Goal: Task Accomplishment & Management: Use online tool/utility

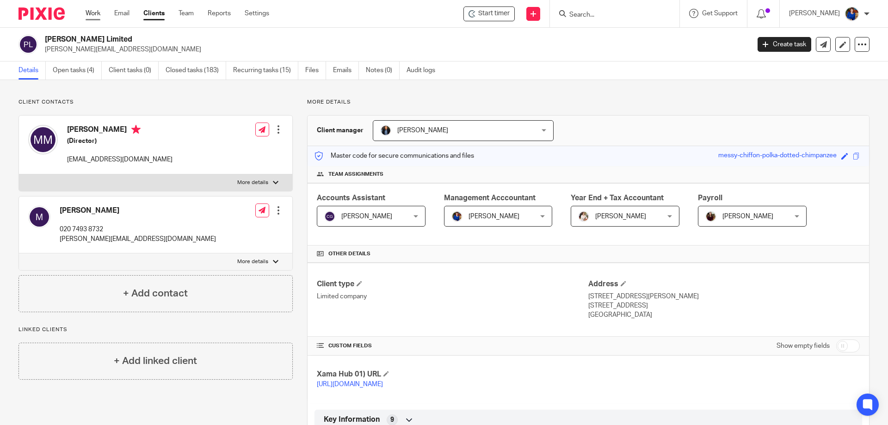
click at [98, 13] on link "Work" at bounding box center [93, 13] width 15 height 9
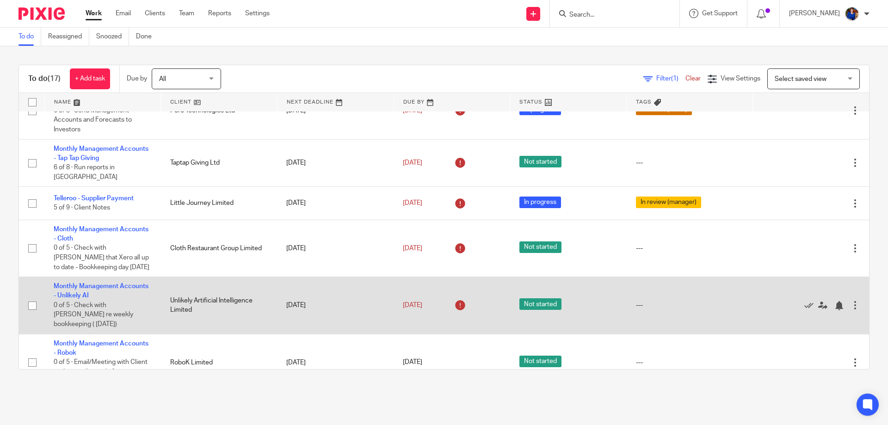
scroll to position [278, 0]
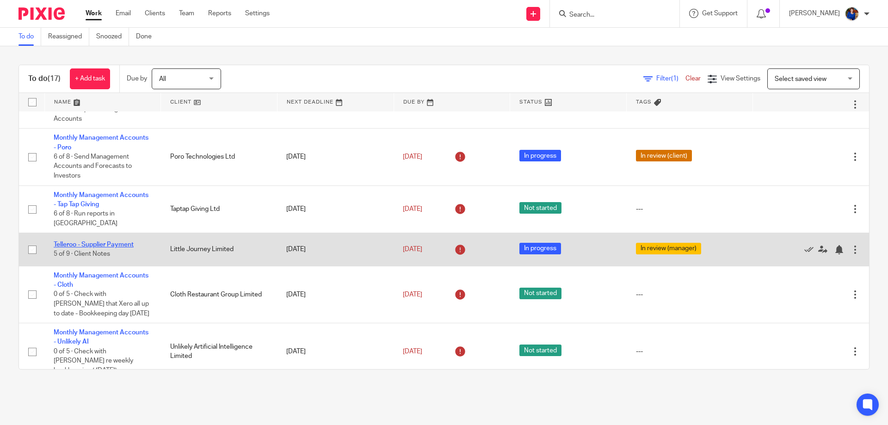
click at [133, 241] on link "Telleroo - Supplier Payment" at bounding box center [94, 244] width 80 height 6
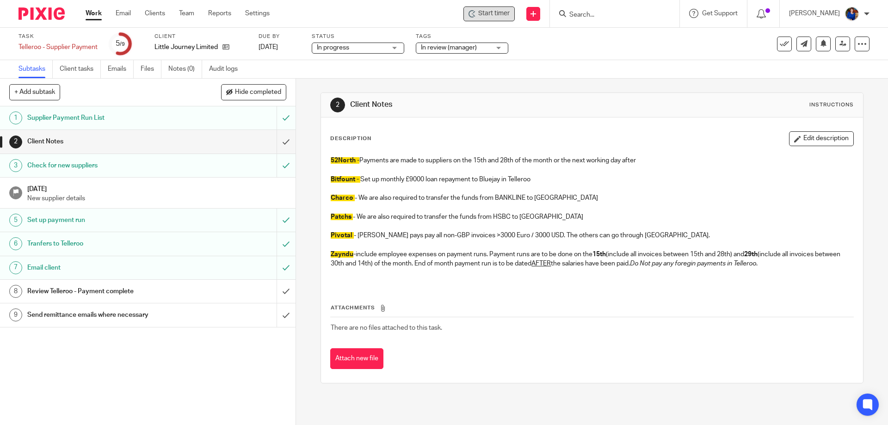
click at [497, 13] on span "Start timer" at bounding box center [493, 14] width 31 height 10
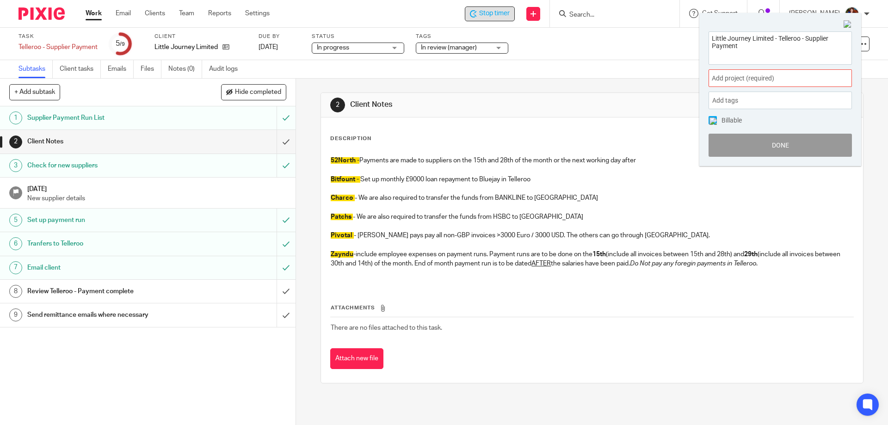
click at [771, 78] on span "Add project (required) :" at bounding box center [770, 79] width 117 height 10
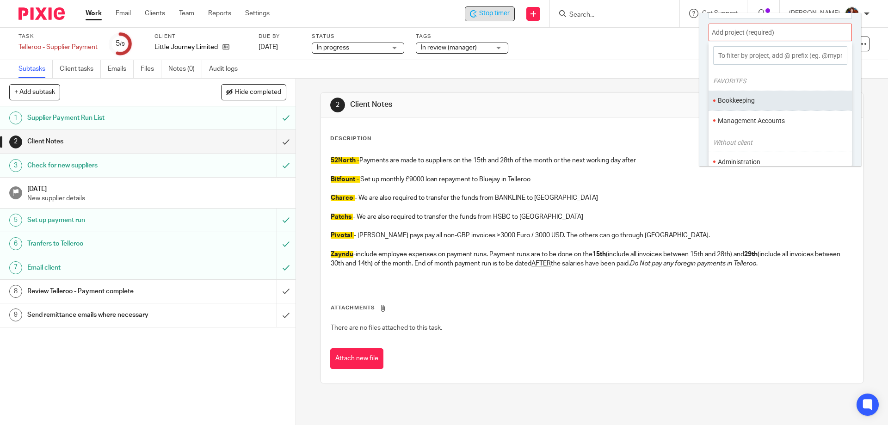
click at [759, 105] on ul "Bookkeeping" at bounding box center [780, 101] width 143 height 20
click at [725, 105] on li "Bookkeeping" at bounding box center [778, 101] width 121 height 10
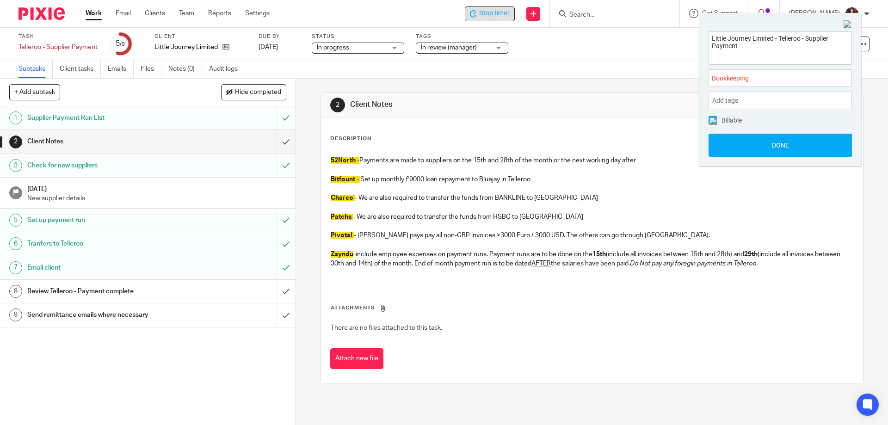
drag, startPoint x: 712, startPoint y: 120, endPoint x: 679, endPoint y: 102, distance: 37.1
click at [712, 121] on img at bounding box center [713, 120] width 7 height 7
click at [503, 49] on div "In review (manager)" at bounding box center [462, 48] width 93 height 11
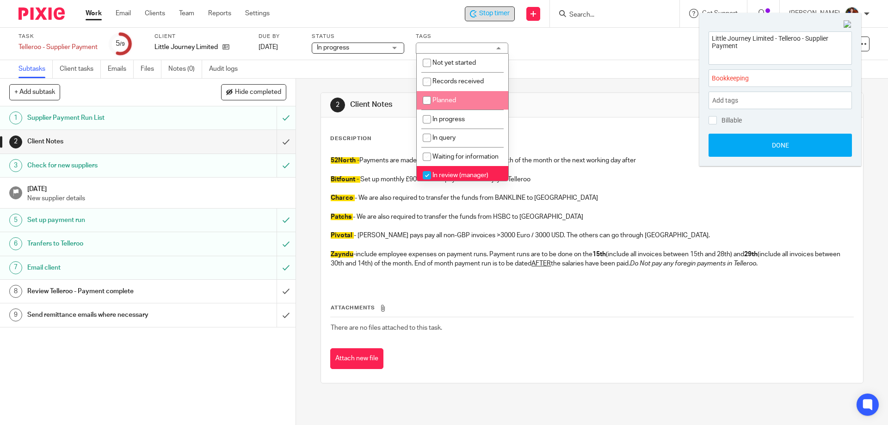
scroll to position [46, 0]
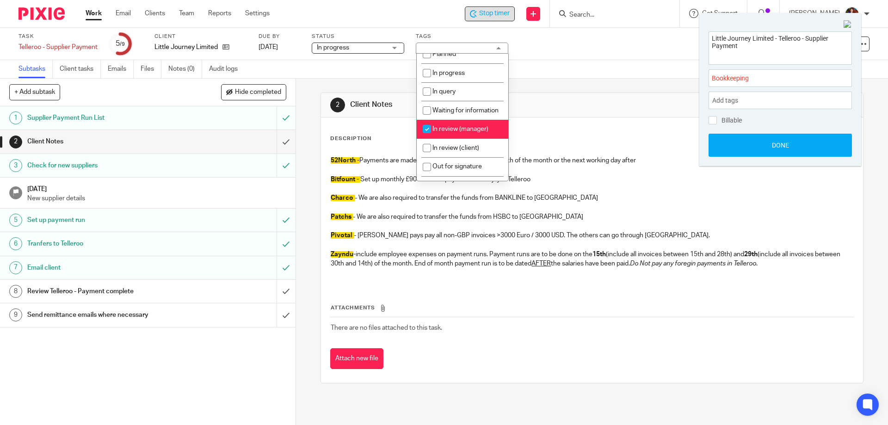
click at [429, 138] on input "checkbox" at bounding box center [427, 129] width 18 height 18
checkbox input "false"
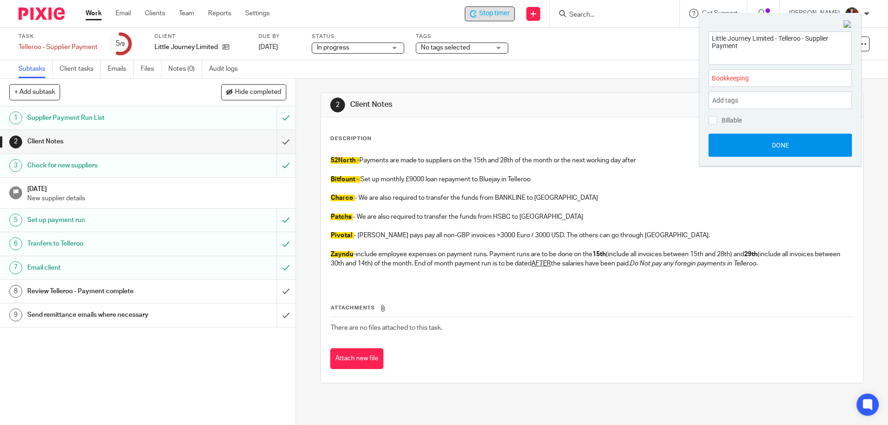
click at [748, 143] on button "Done" at bounding box center [780, 145] width 143 height 23
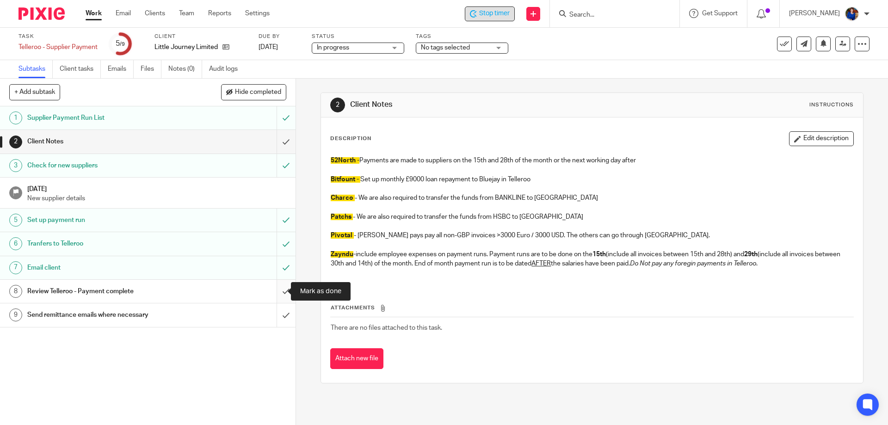
click at [278, 291] on input "submit" at bounding box center [148, 291] width 296 height 23
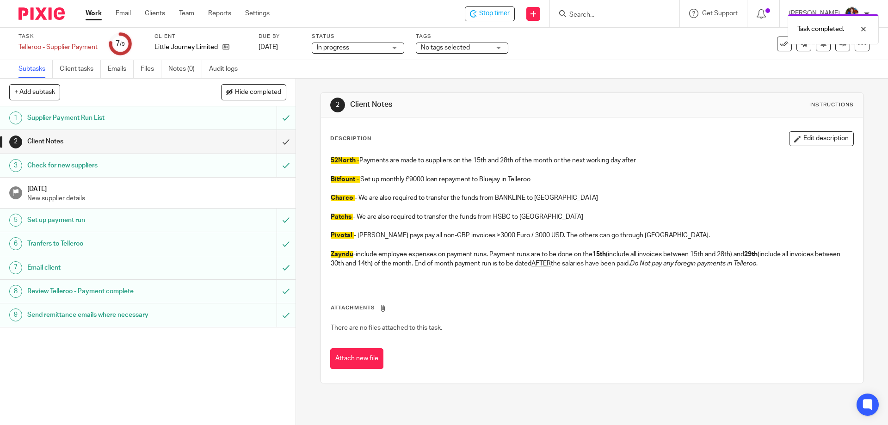
click at [494, 14] on div "Task completed." at bounding box center [661, 26] width 435 height 35
click at [491, 16] on div "Task completed." at bounding box center [661, 26] width 435 height 35
click at [486, 12] on span "Stop timer" at bounding box center [494, 14] width 31 height 10
click at [780, 42] on icon at bounding box center [784, 43] width 9 height 9
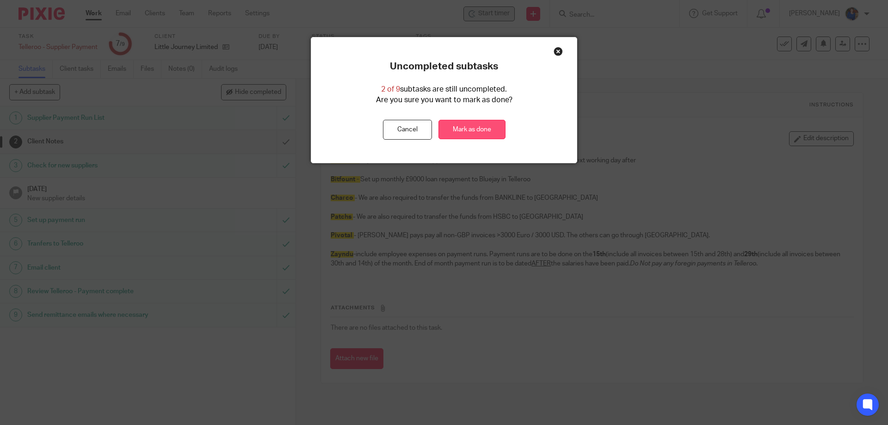
click at [454, 132] on link "Mark as done" at bounding box center [472, 130] width 67 height 20
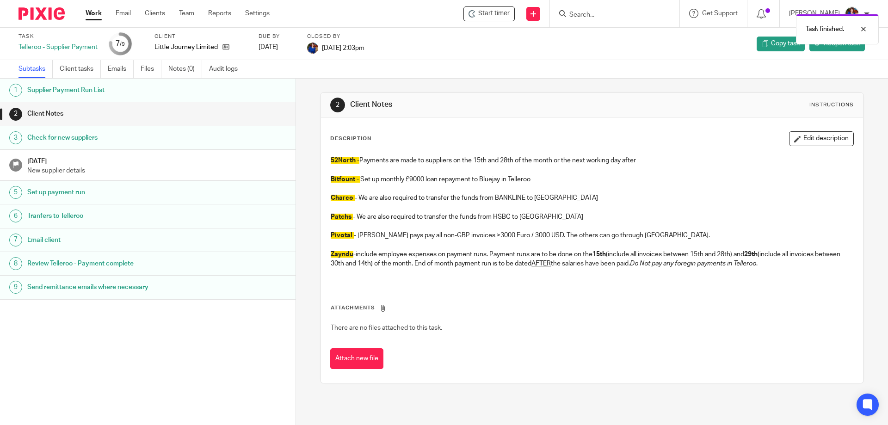
click at [88, 15] on link "Work" at bounding box center [94, 13] width 16 height 9
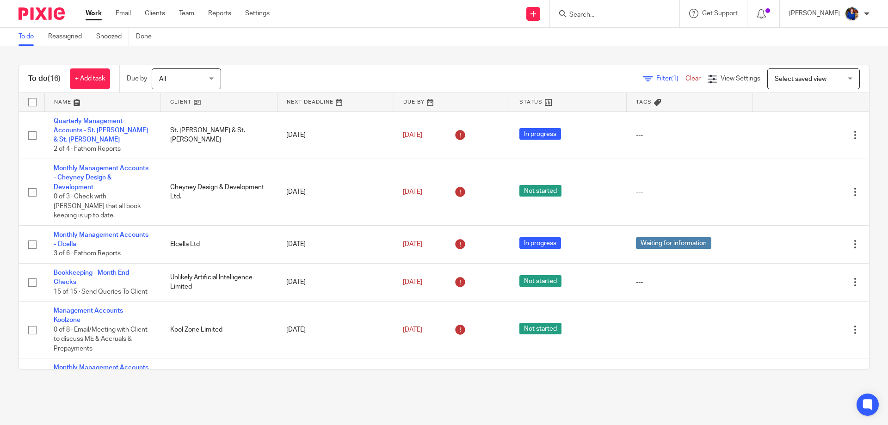
click at [590, 17] on input "Search" at bounding box center [609, 15] width 83 height 8
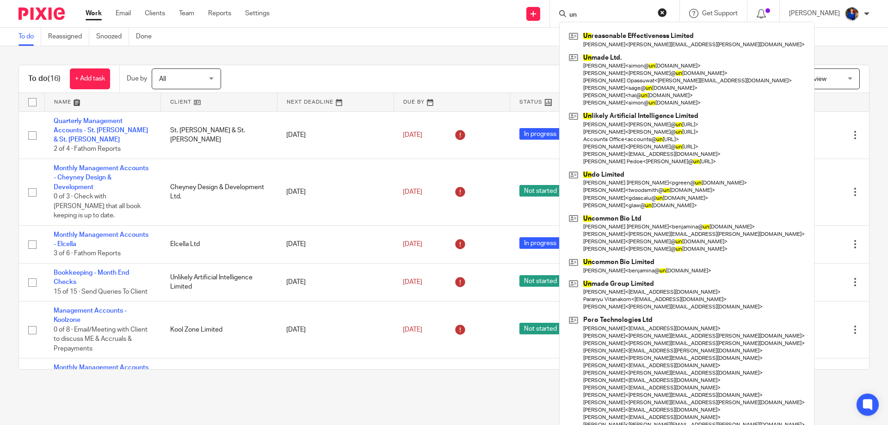
type input "u"
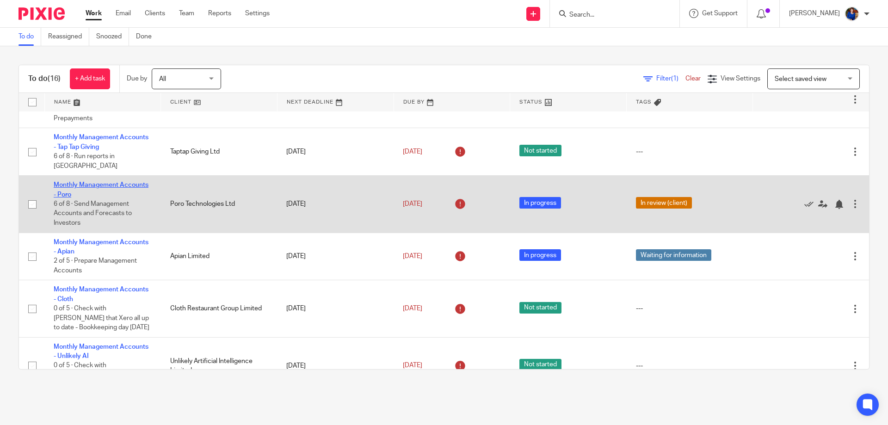
scroll to position [231, 0]
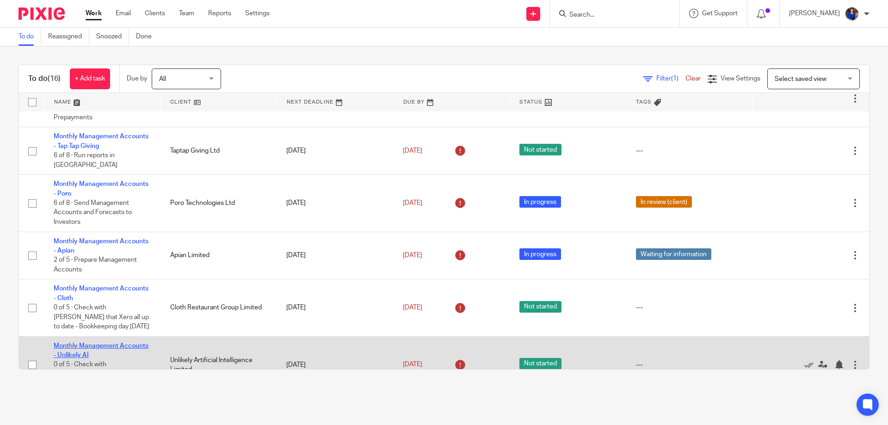
click at [117, 343] on link "Monthly Management Accounts - Unlikely AI" at bounding box center [101, 351] width 95 height 16
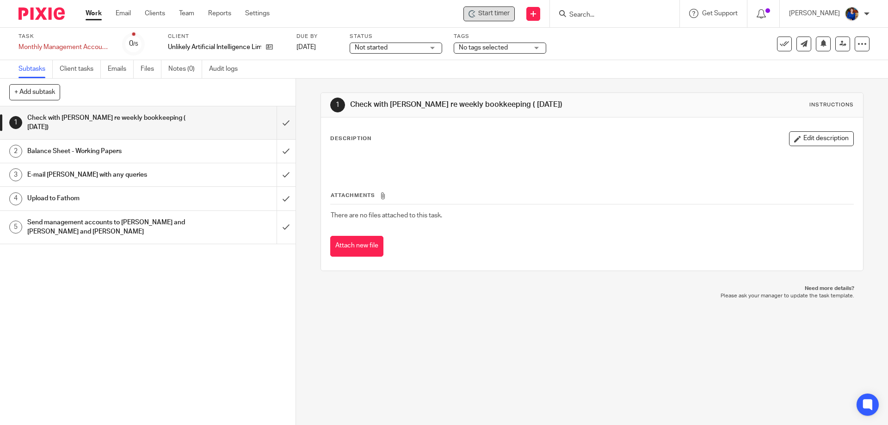
click at [486, 14] on span "Start timer" at bounding box center [493, 14] width 31 height 10
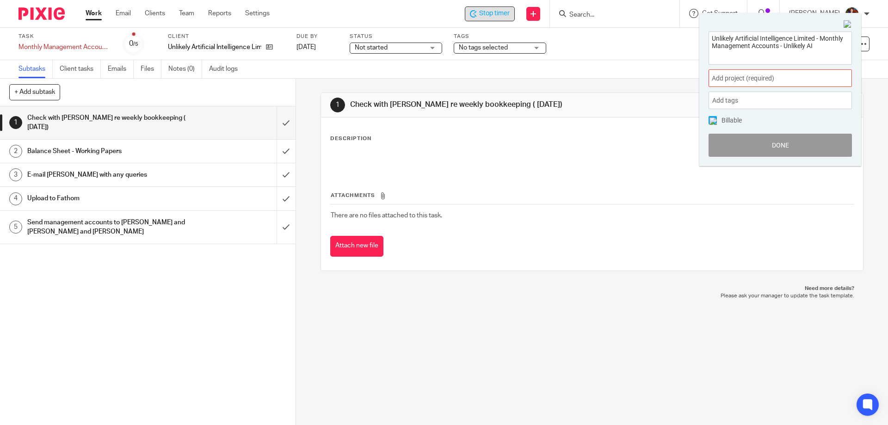
click at [750, 73] on div "Add project (required) :" at bounding box center [780, 78] width 143 height 18
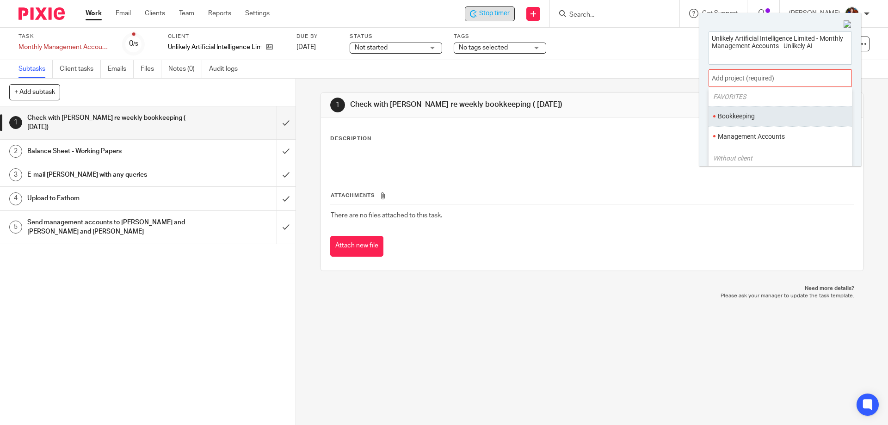
scroll to position [46, 0]
drag, startPoint x: 750, startPoint y: 119, endPoint x: 744, endPoint y: 119, distance: 6.0
click at [749, 119] on li "Management Accounts" at bounding box center [778, 121] width 121 height 10
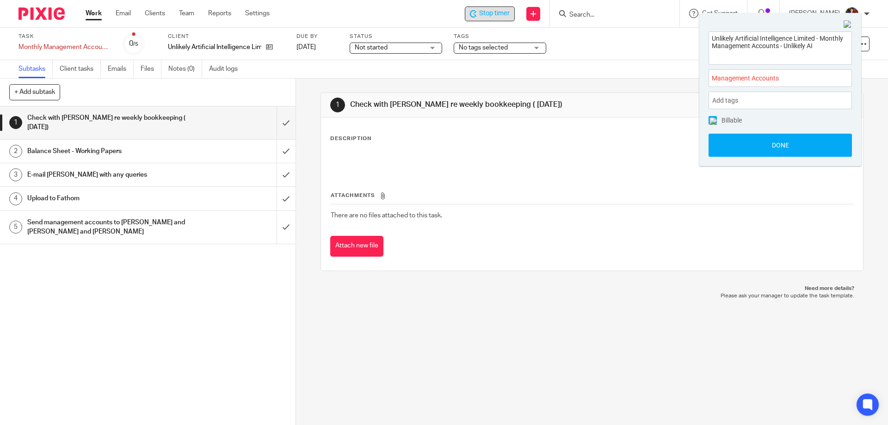
drag, startPoint x: 712, startPoint y: 119, endPoint x: 715, endPoint y: 130, distance: 10.5
click at [712, 119] on img at bounding box center [713, 120] width 7 height 7
click at [723, 144] on button "Done" at bounding box center [780, 145] width 143 height 23
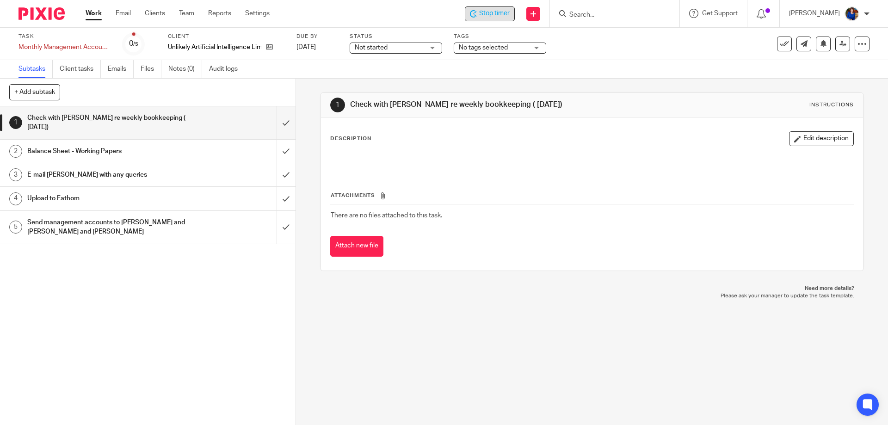
click at [413, 48] on span "Not started" at bounding box center [389, 48] width 69 height 10
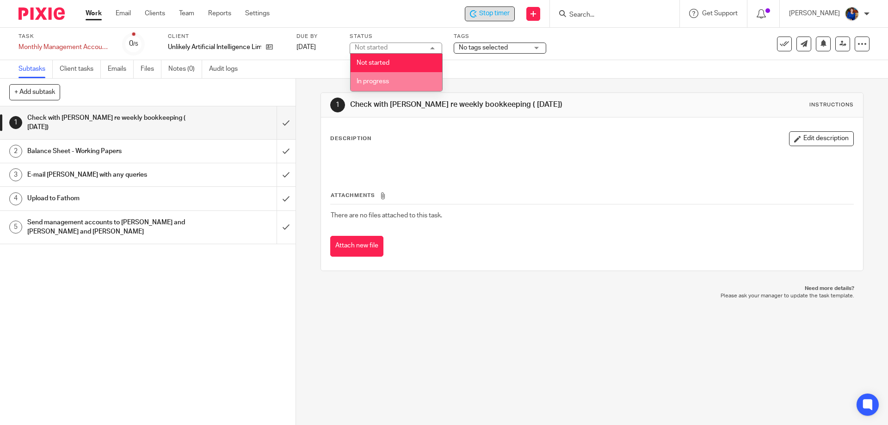
click at [384, 80] on span "In progress" at bounding box center [373, 81] width 32 height 6
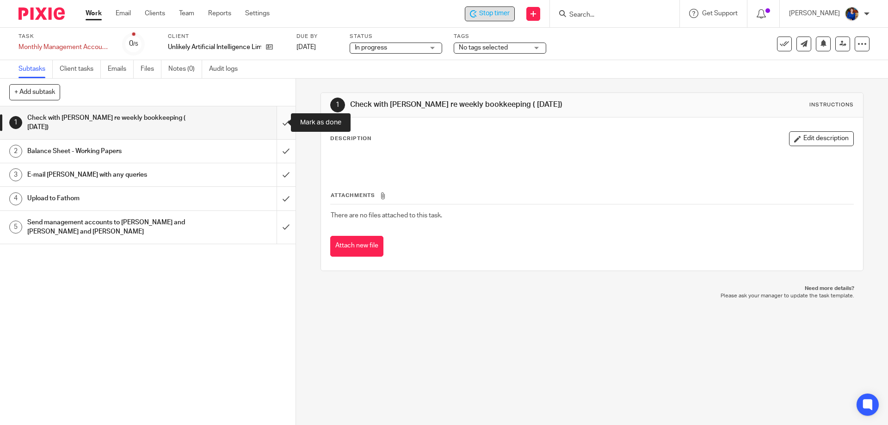
click at [278, 123] on input "submit" at bounding box center [148, 122] width 296 height 33
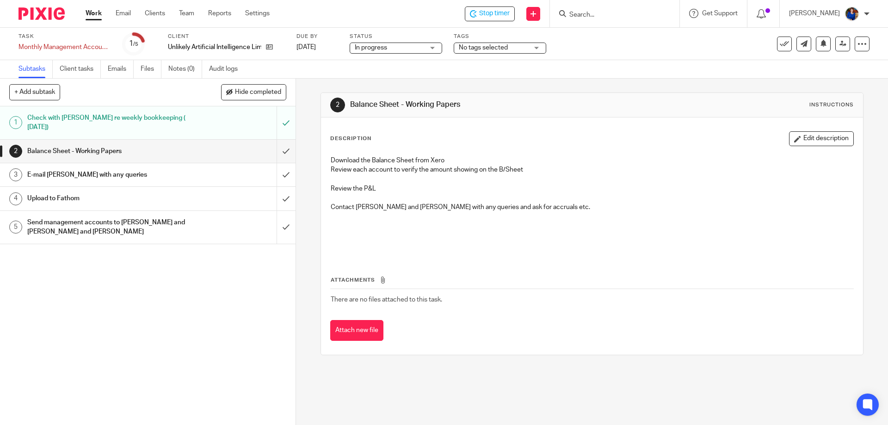
click at [98, 12] on link "Work" at bounding box center [94, 13] width 16 height 9
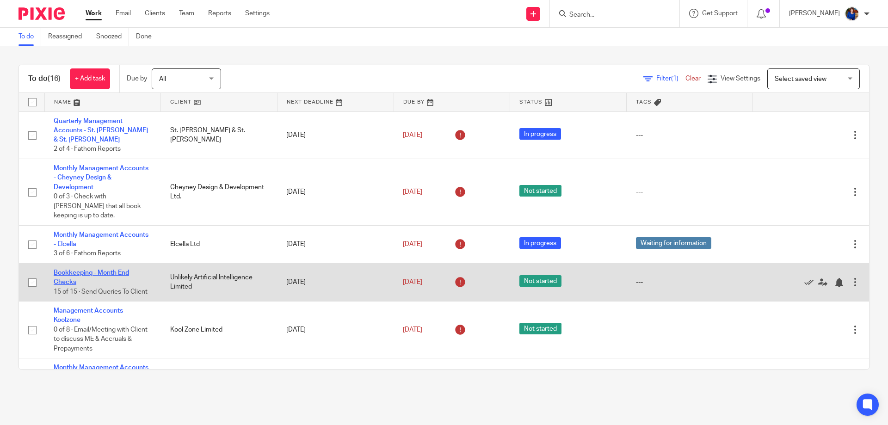
click at [116, 270] on link "Bookkeeping - Month End Checks" at bounding box center [91, 278] width 75 height 16
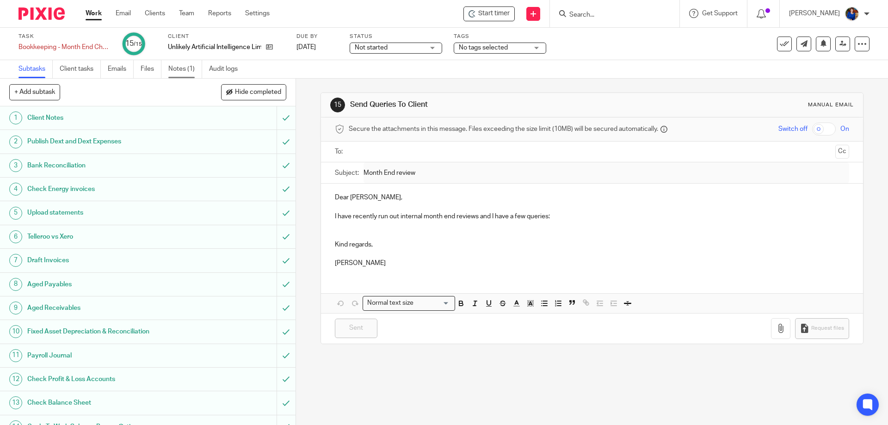
click at [174, 66] on link "Notes (1)" at bounding box center [185, 69] width 34 height 18
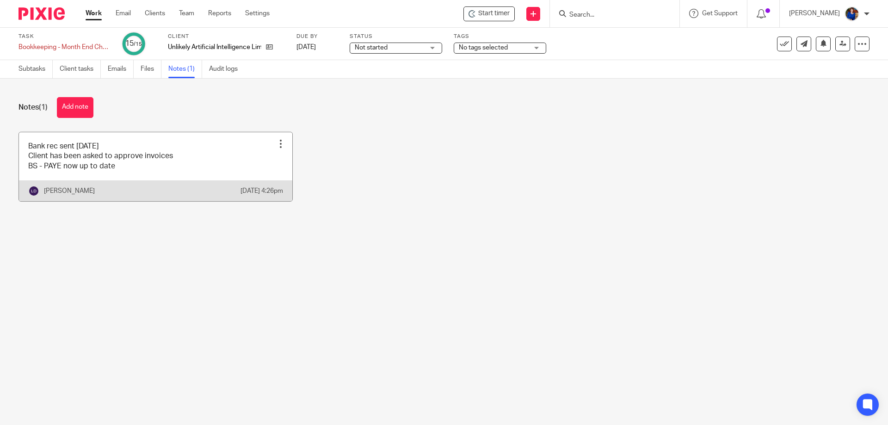
click at [278, 147] on div at bounding box center [280, 143] width 9 height 9
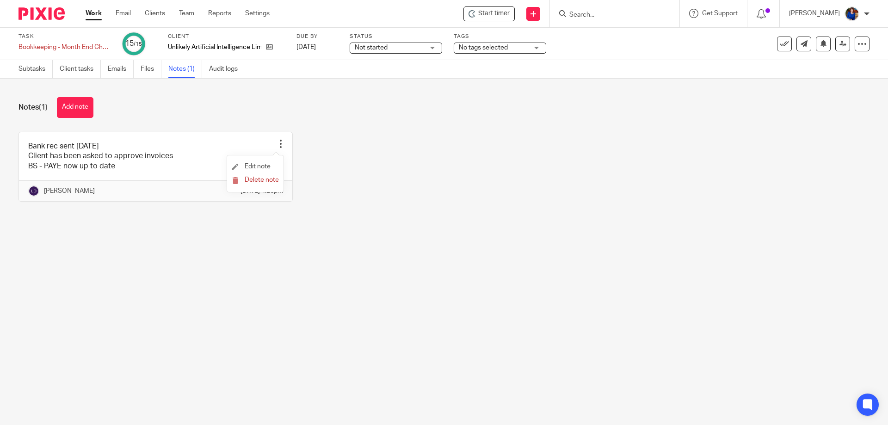
click at [260, 163] on li "Edit note" at bounding box center [255, 167] width 47 height 14
click at [255, 163] on span "Edit note" at bounding box center [258, 166] width 26 height 6
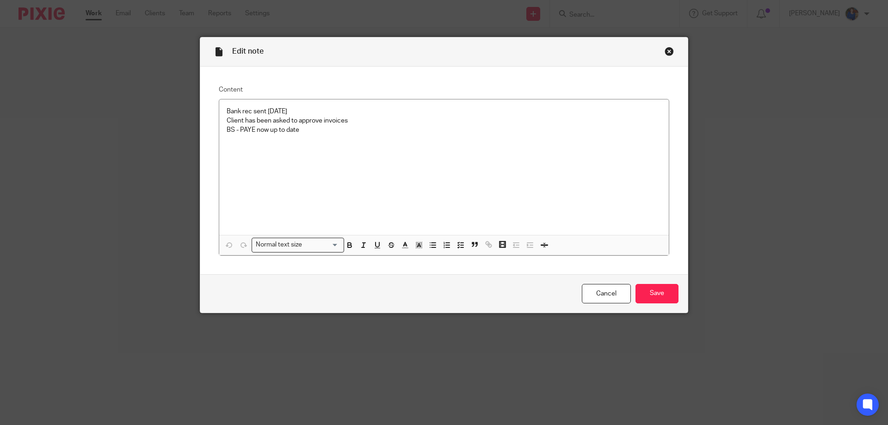
click at [667, 51] on div "Close this dialog window" at bounding box center [669, 51] width 9 height 9
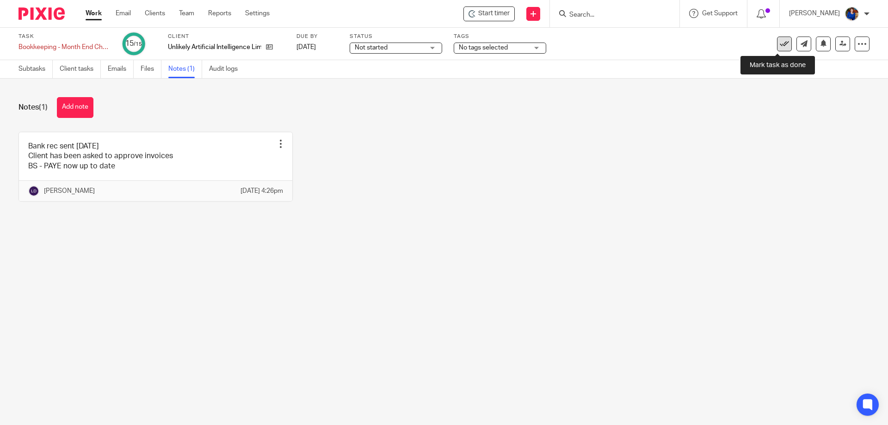
click at [777, 43] on link at bounding box center [784, 44] width 15 height 15
